Goal: Transaction & Acquisition: Book appointment/travel/reservation

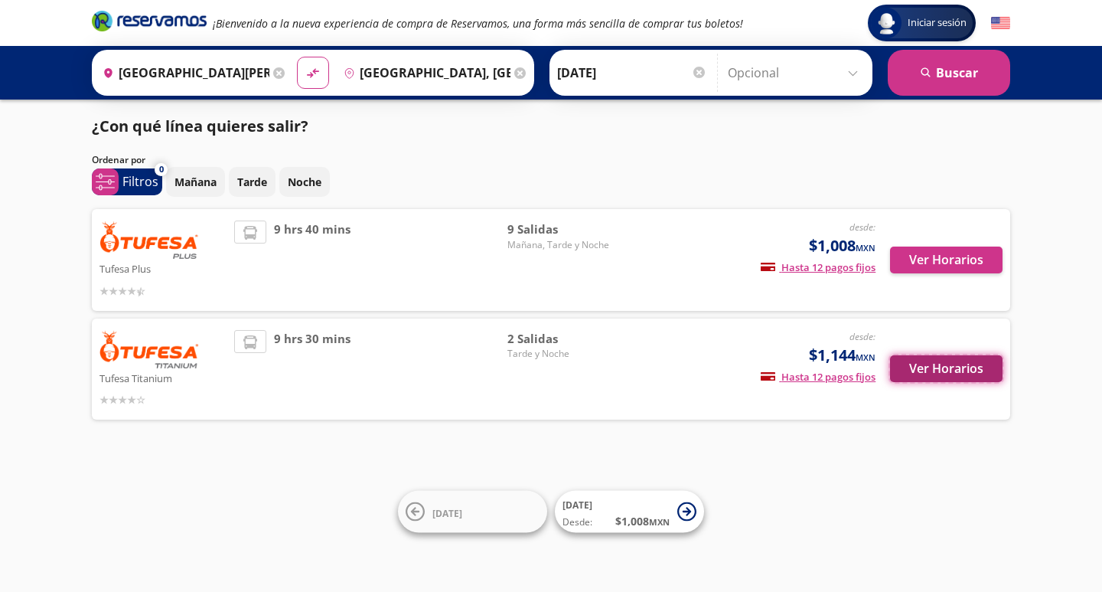
click at [938, 372] on button "Ver Horarios" at bounding box center [946, 368] width 113 height 27
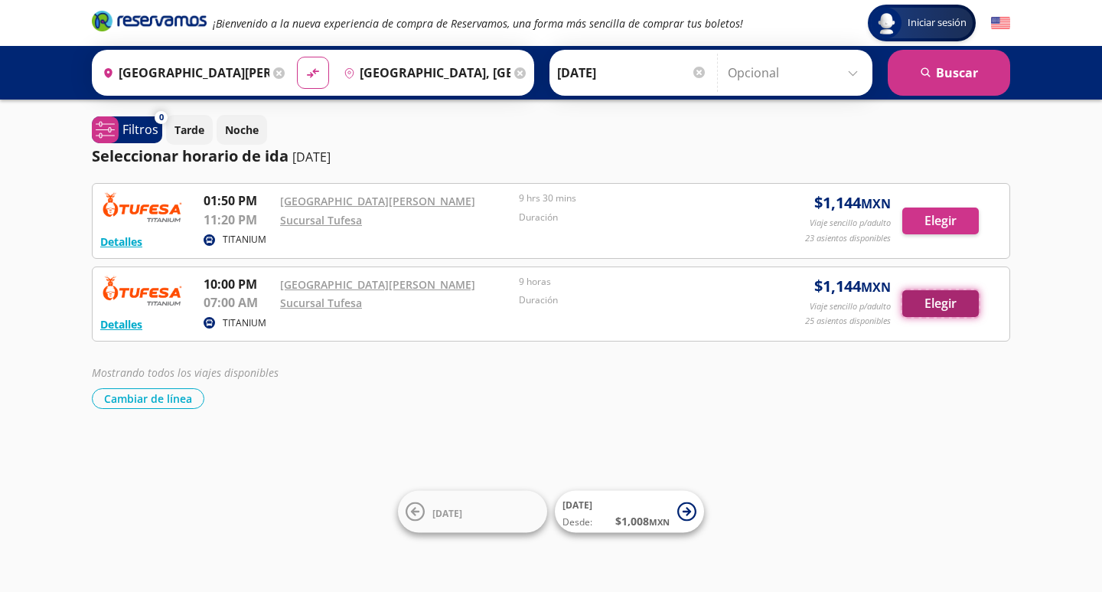
click at [933, 307] on button "Elegir" at bounding box center [940, 303] width 77 height 27
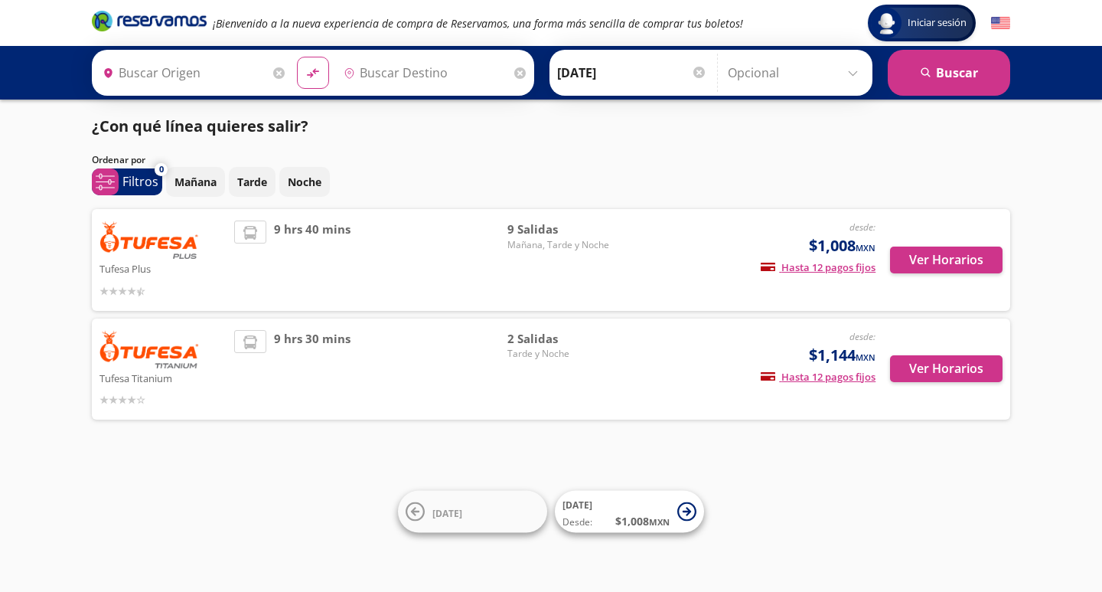
type input "[GEOGRAPHIC_DATA][PERSON_NAME], [GEOGRAPHIC_DATA]"
type input "[GEOGRAPHIC_DATA], [GEOGRAPHIC_DATA]"
